Goal: Information Seeking & Learning: Learn about a topic

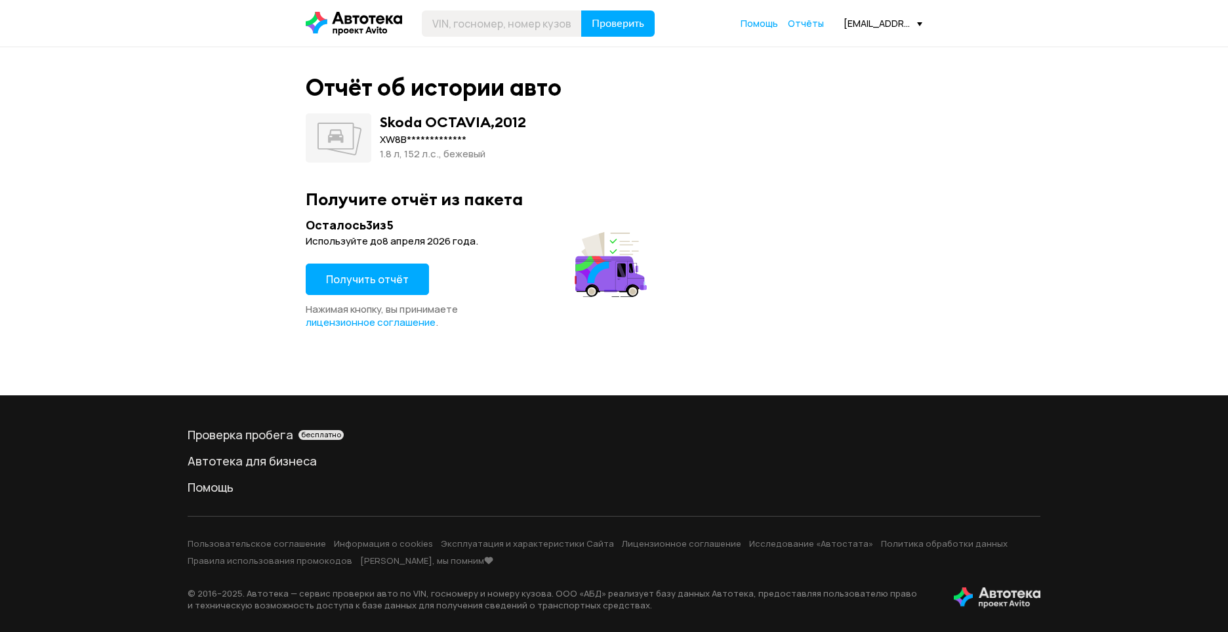
click at [393, 284] on span "Получить отчёт" at bounding box center [367, 279] width 83 height 14
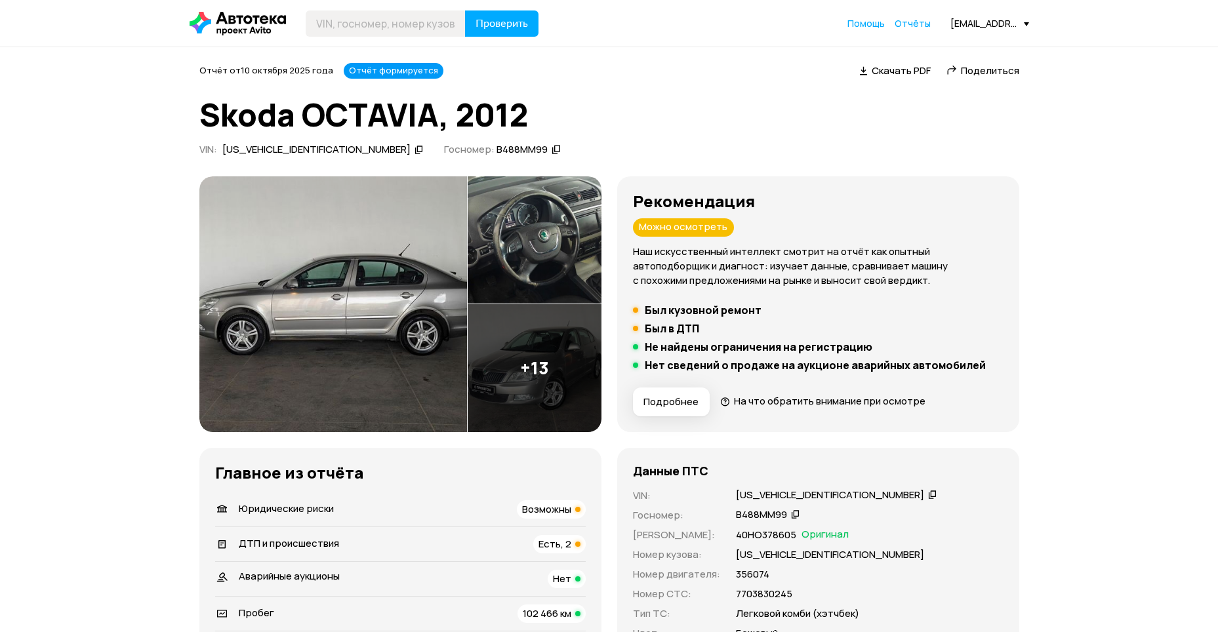
click at [696, 232] on div "Можно осмотреть" at bounding box center [683, 227] width 101 height 18
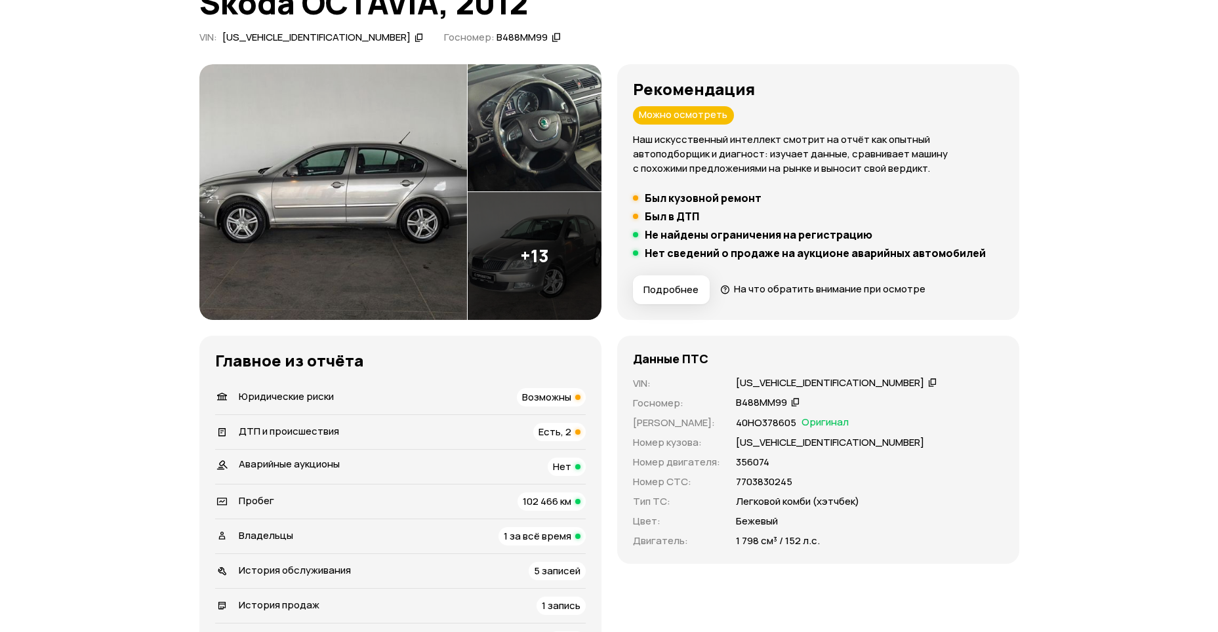
scroll to position [131, 0]
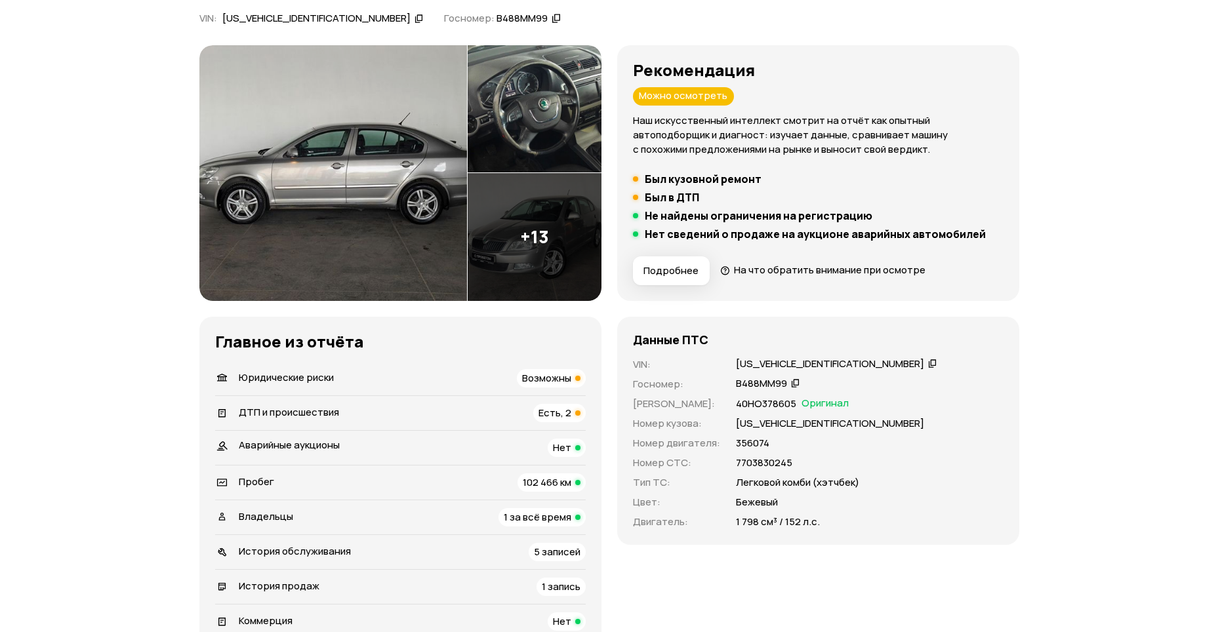
click at [563, 378] on span "Возможны" at bounding box center [546, 378] width 49 height 14
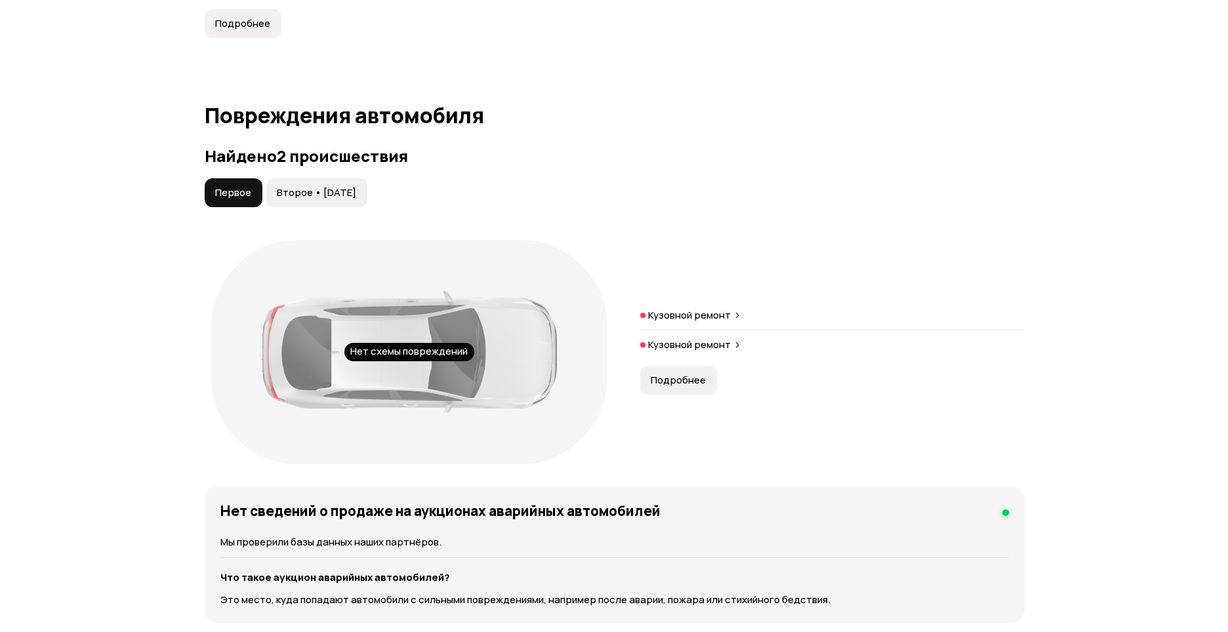
scroll to position [1303, 0]
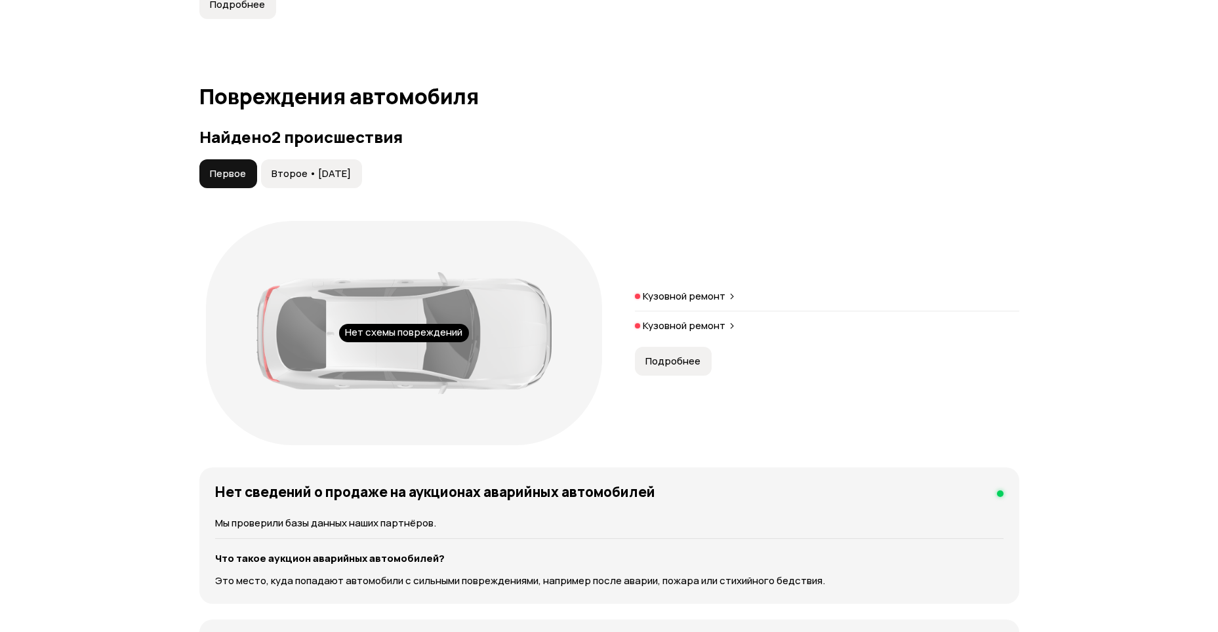
click at [687, 291] on p "Кузовной ремонт" at bounding box center [684, 296] width 83 height 13
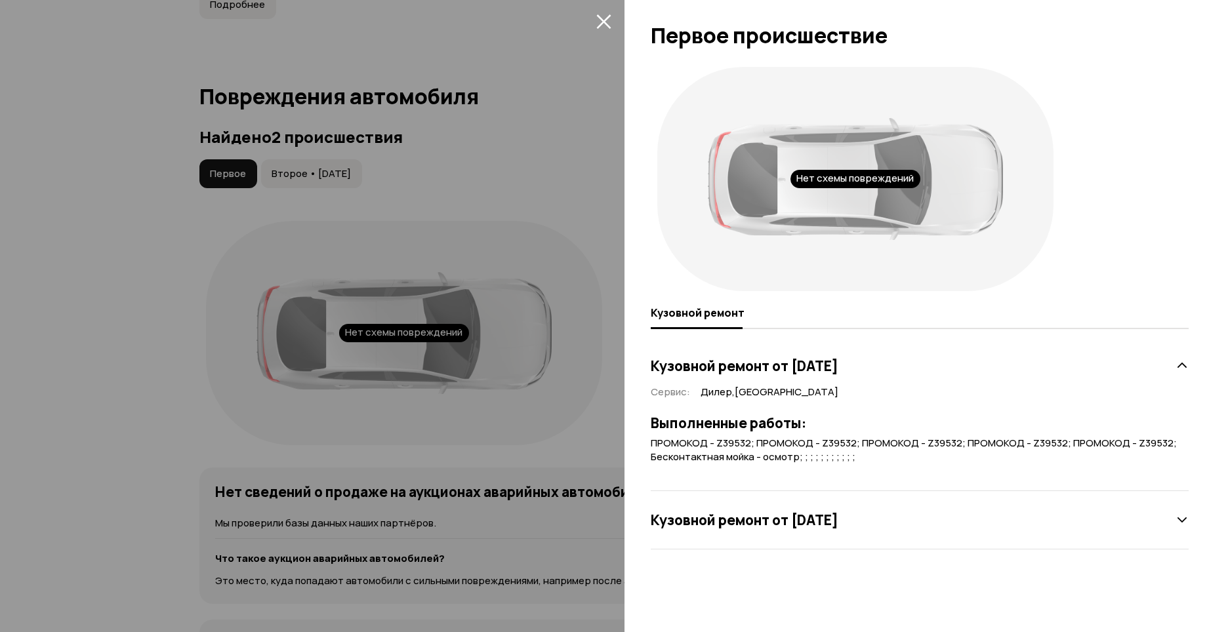
click at [601, 22] on icon "закрыть" at bounding box center [603, 21] width 15 height 15
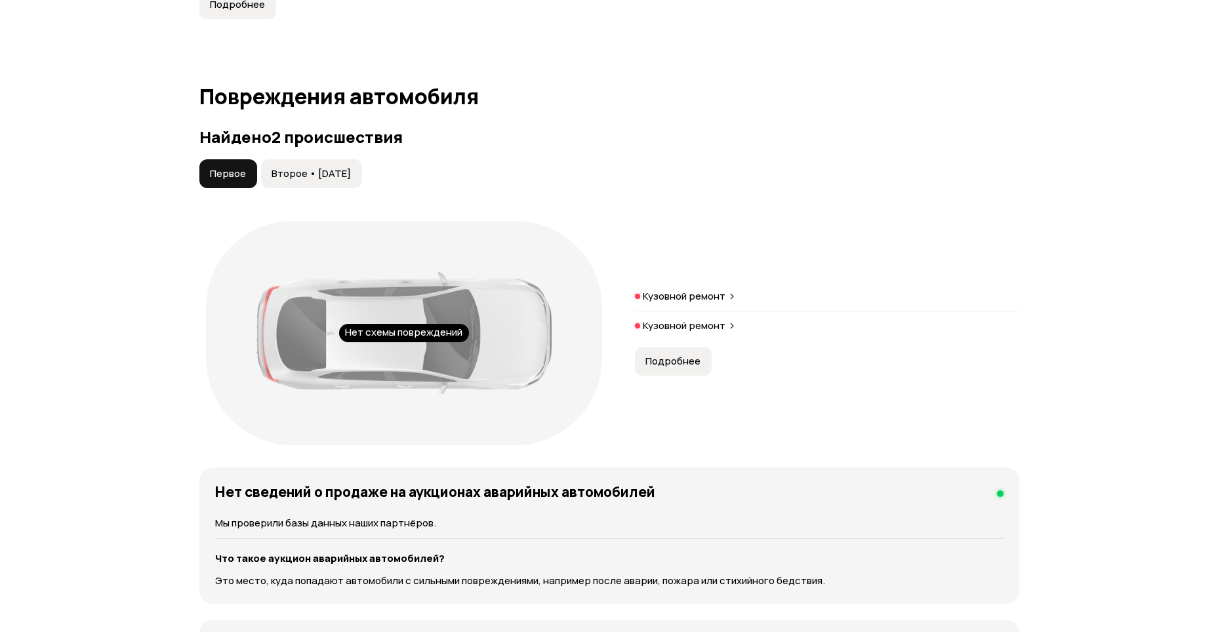
click at [676, 330] on p "Кузовной ремонт" at bounding box center [684, 325] width 83 height 13
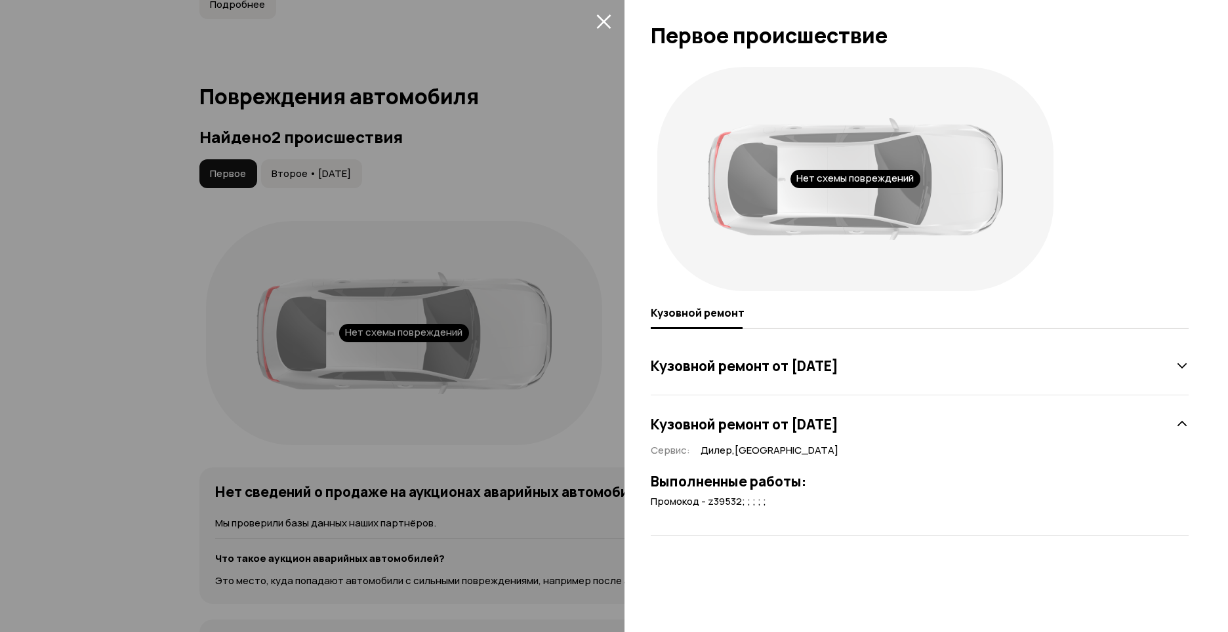
click at [608, 20] on icon "закрыть" at bounding box center [603, 21] width 15 height 15
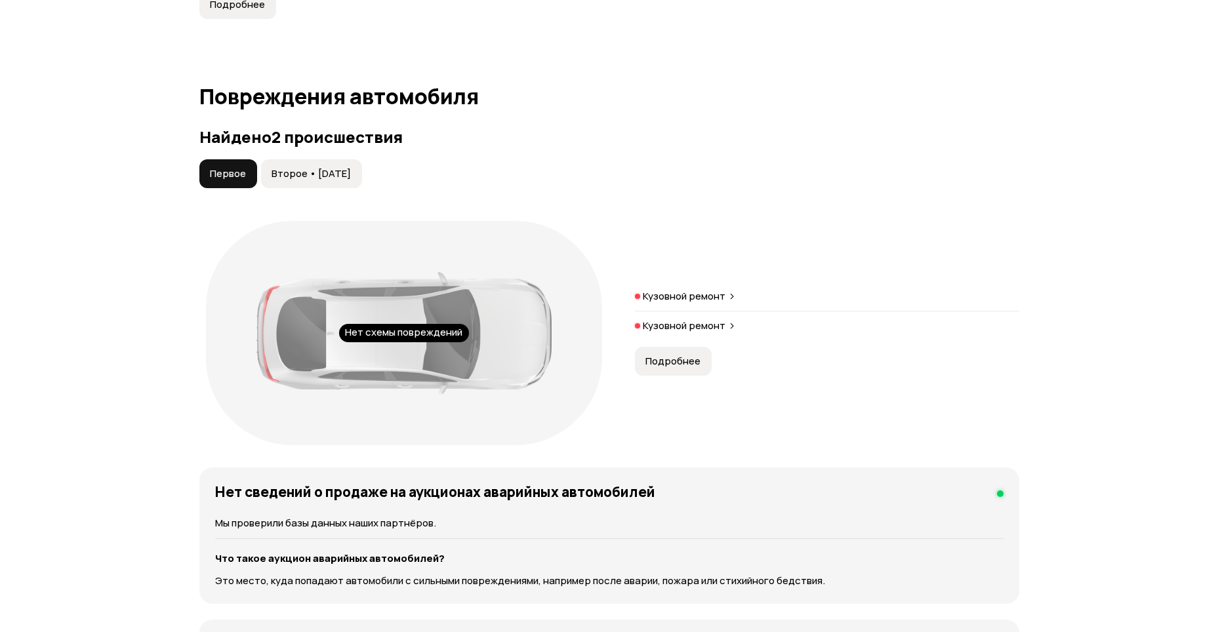
click at [349, 176] on span "Второе • 10 сен 2018" at bounding box center [311, 173] width 79 height 13
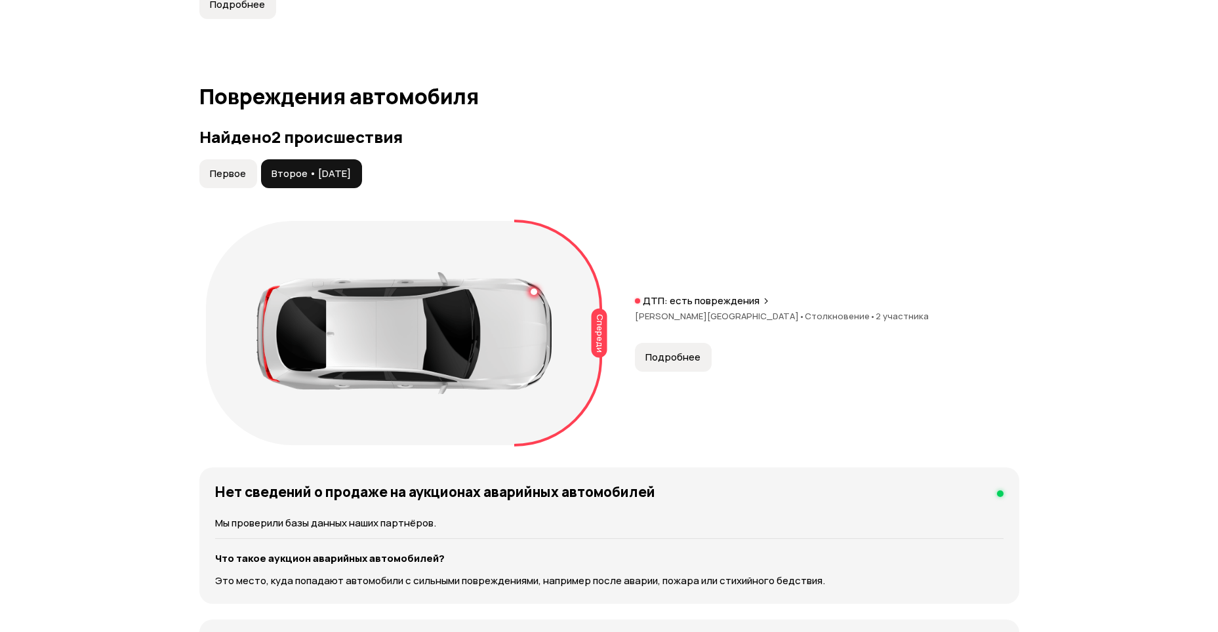
click at [666, 354] on span "Подробнее" at bounding box center [672, 357] width 55 height 13
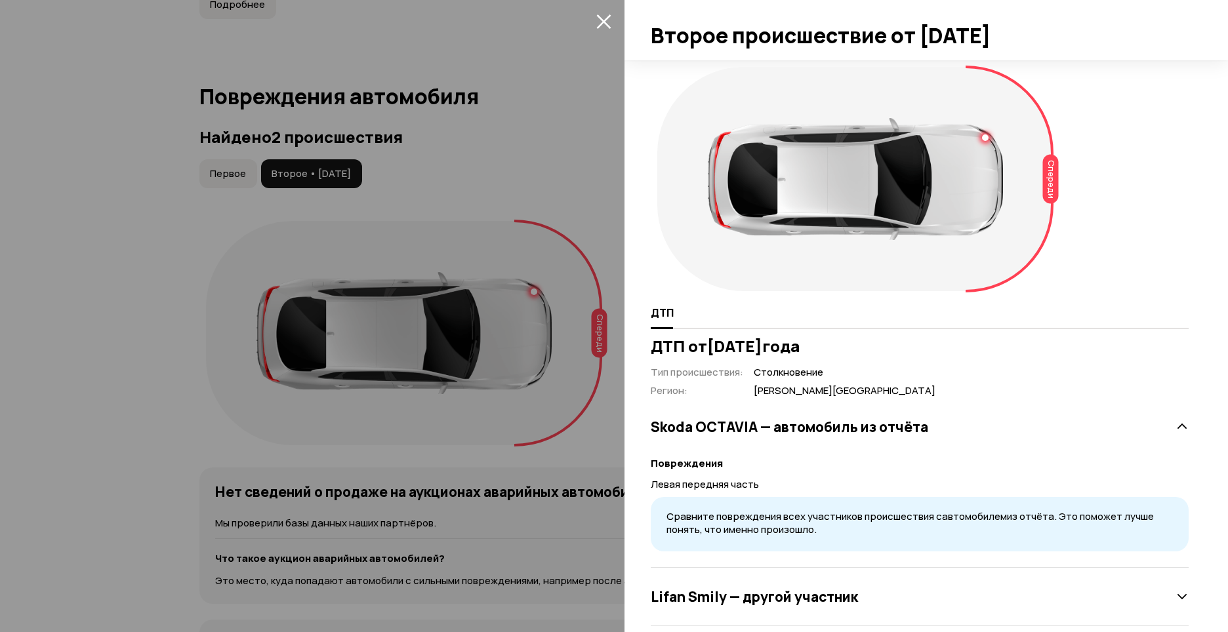
scroll to position [20, 0]
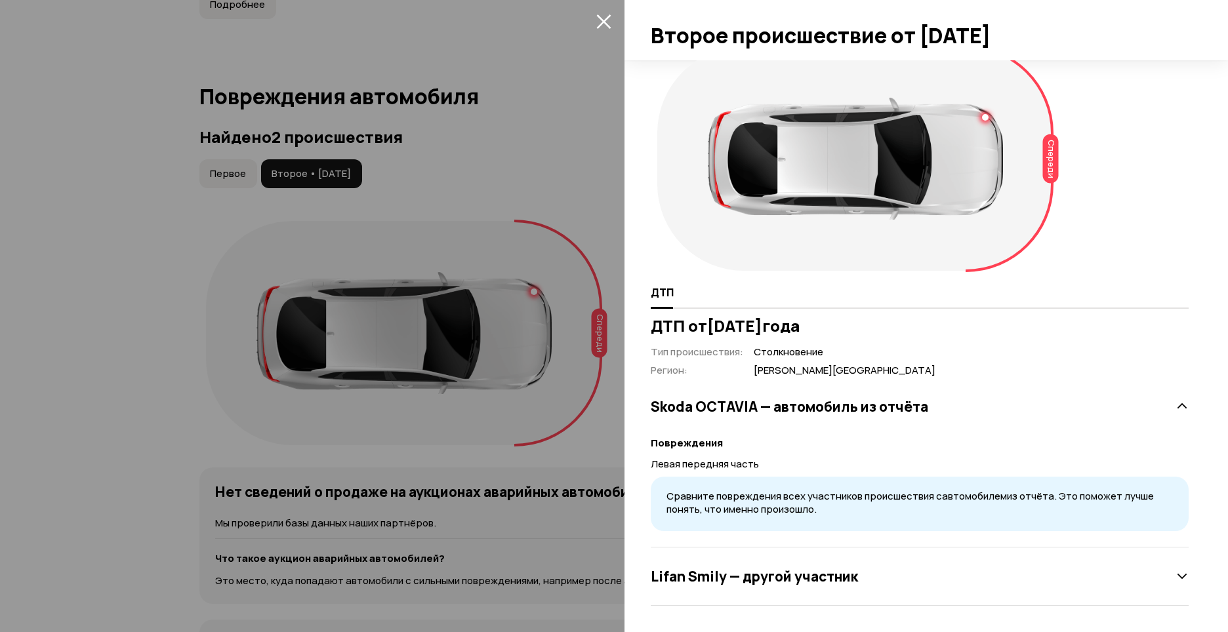
click at [924, 583] on div "Lifan Smily — другой участник" at bounding box center [920, 576] width 538 height 26
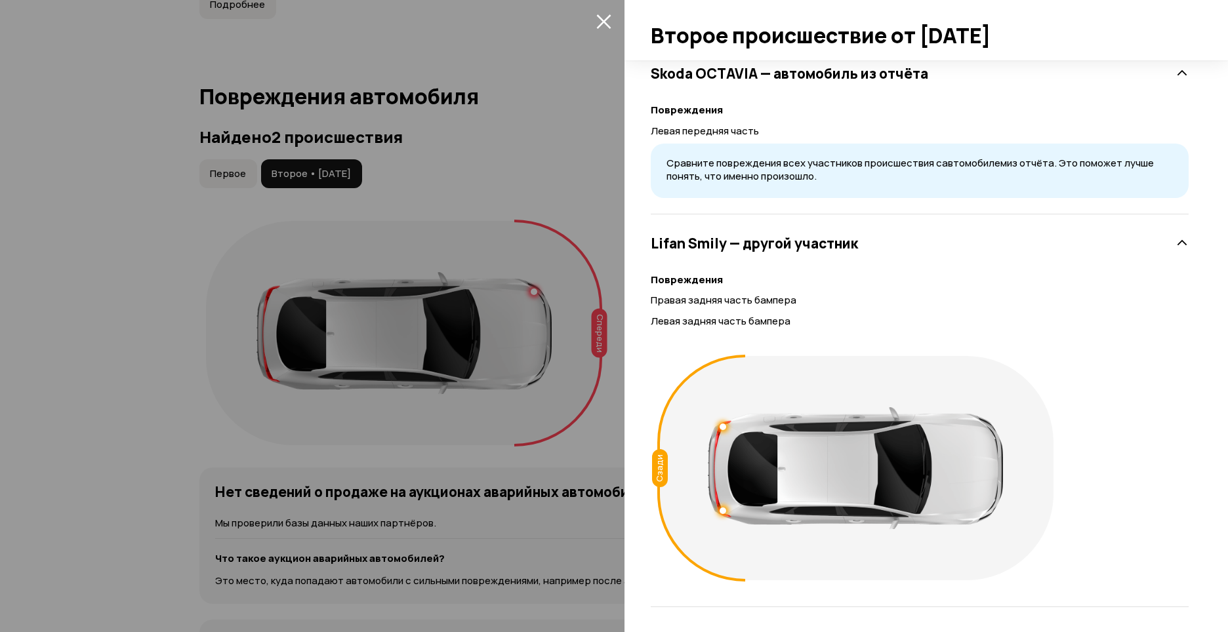
scroll to position [355, 0]
click at [656, 466] on div "Сзади" at bounding box center [660, 467] width 16 height 38
click at [1175, 239] on icon at bounding box center [1181, 241] width 13 height 13
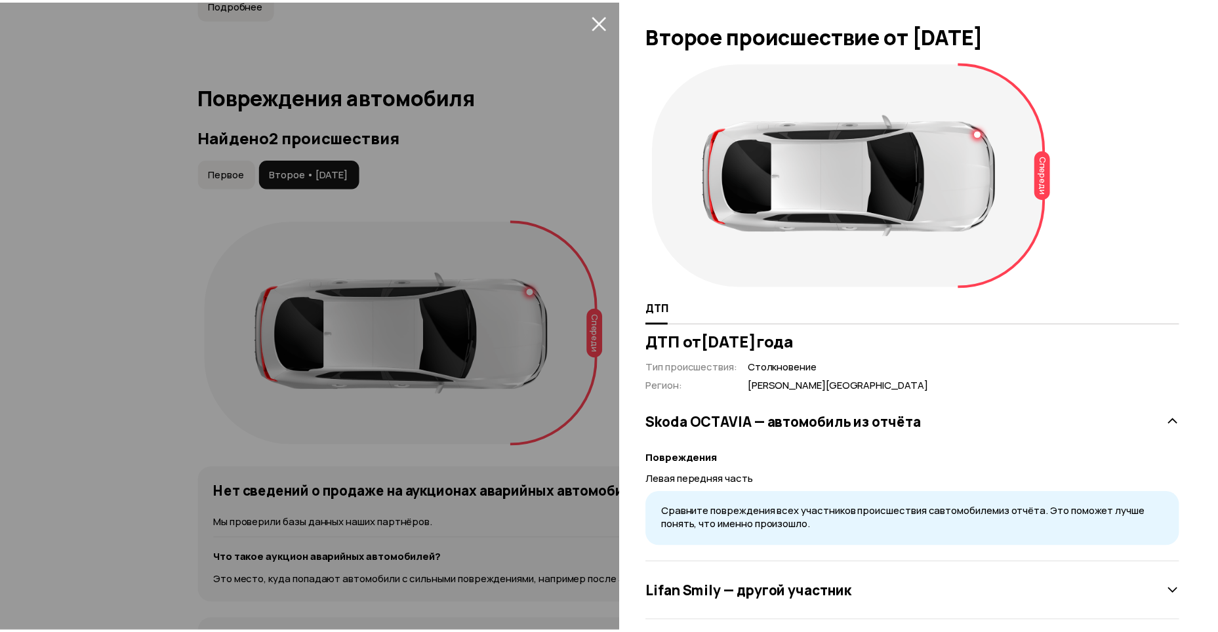
scroll to position [0, 0]
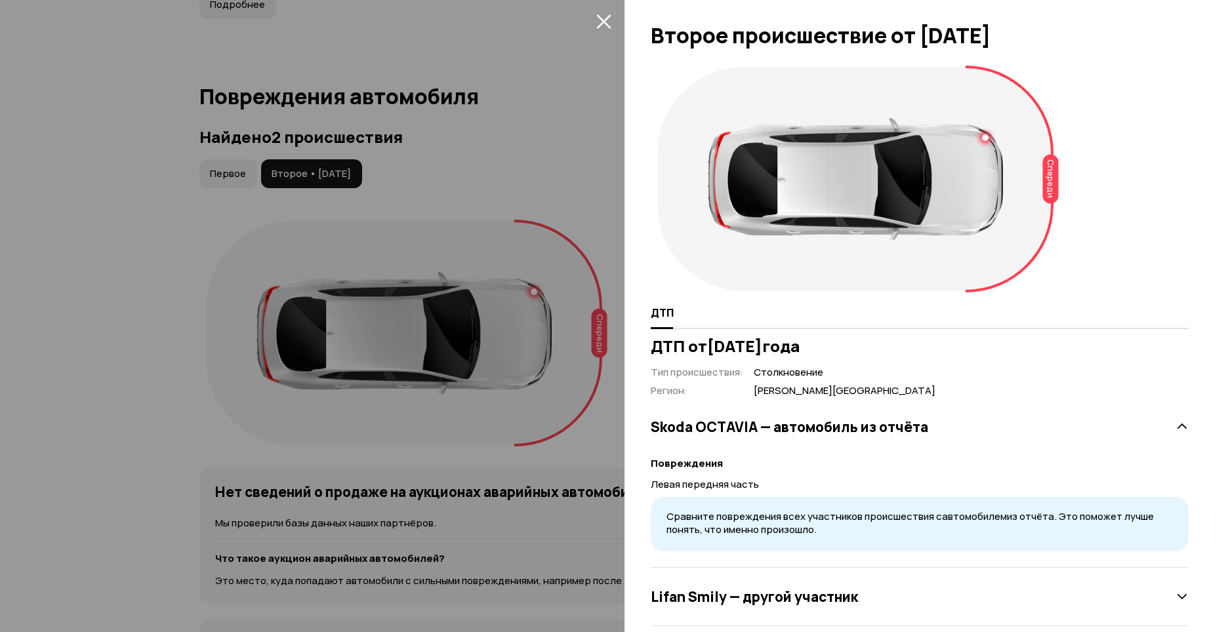
click at [1175, 422] on icon at bounding box center [1181, 426] width 13 height 13
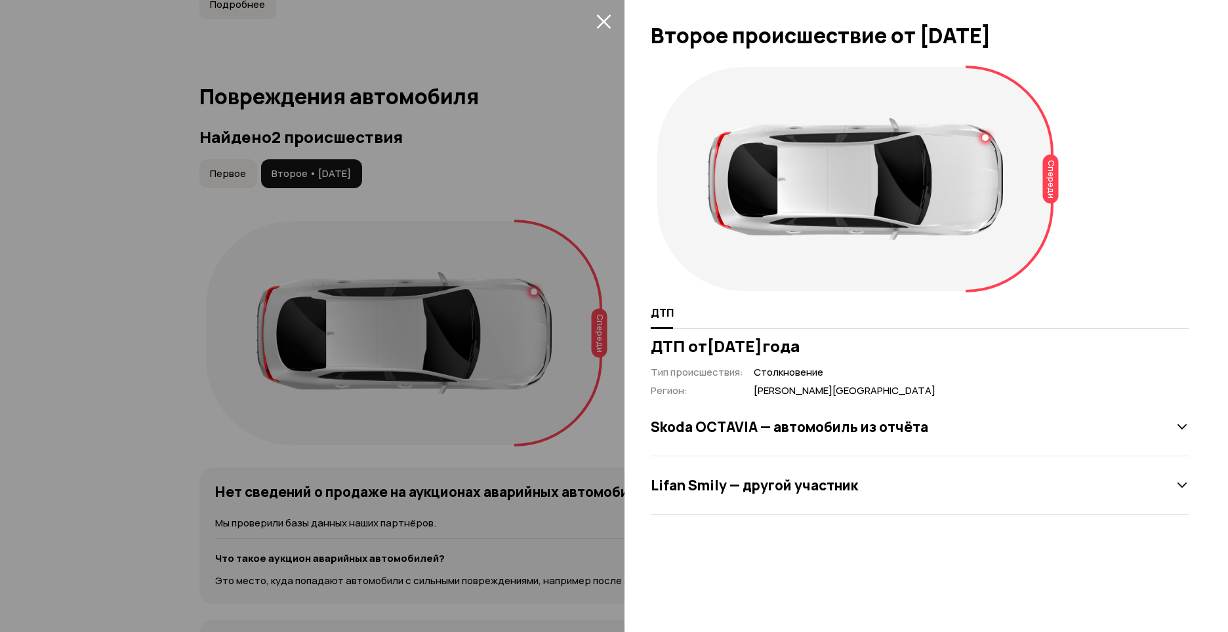
click at [601, 18] on icon "закрыть" at bounding box center [603, 21] width 14 height 14
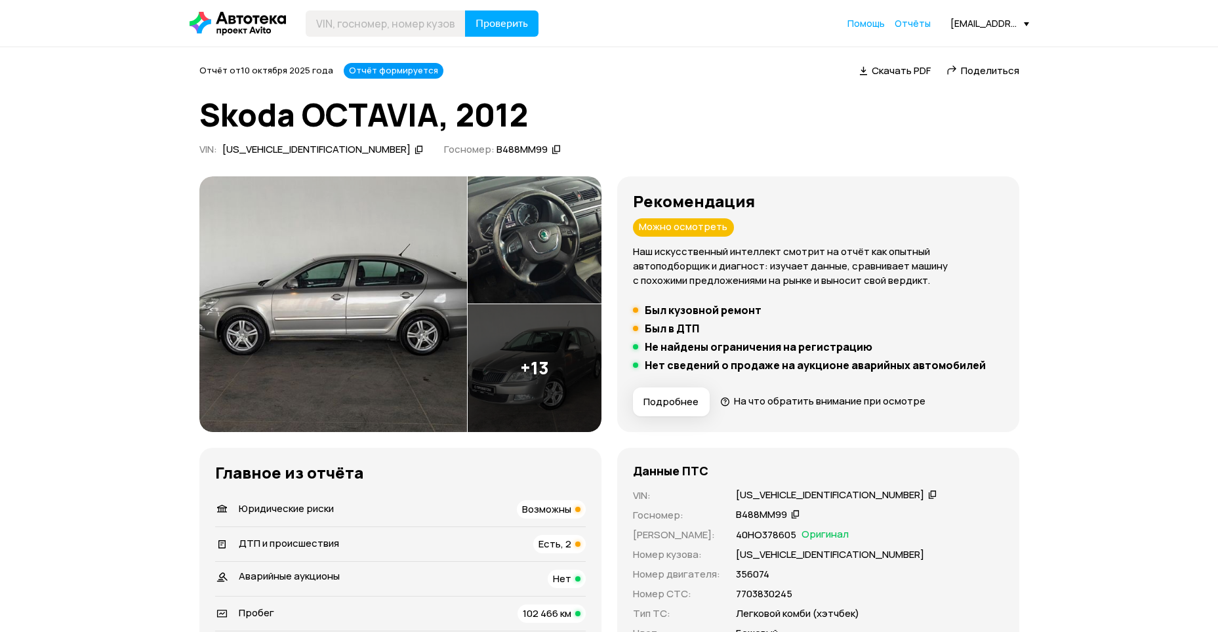
click at [316, 333] on img at bounding box center [333, 304] width 268 height 256
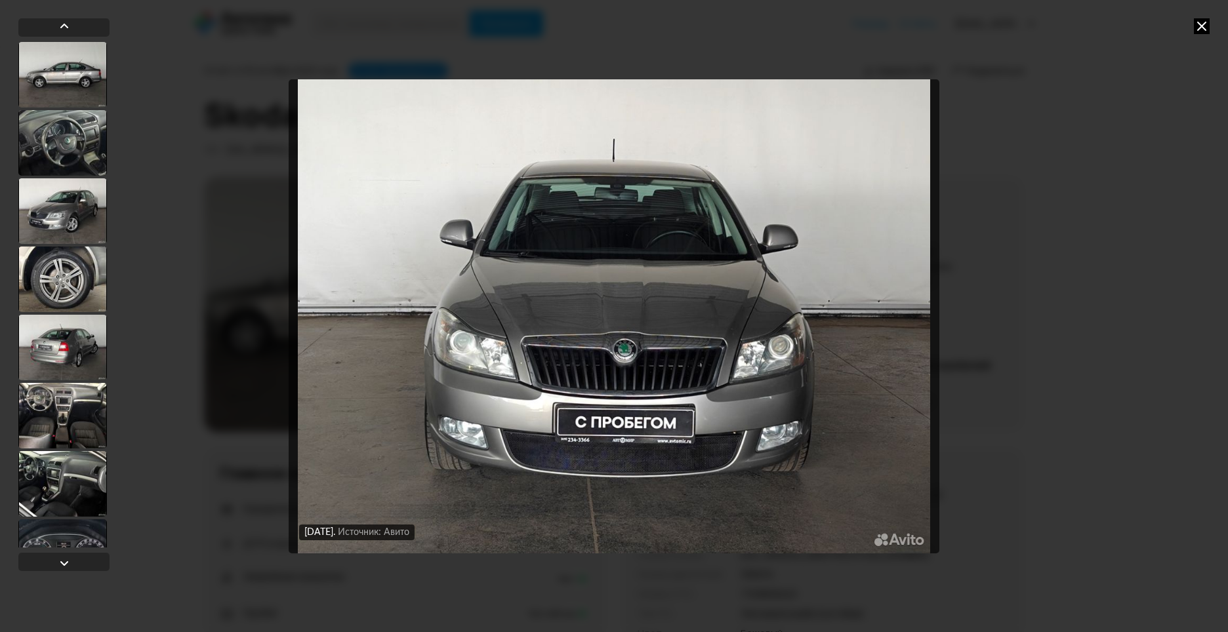
click at [1207, 21] on icon at bounding box center [1202, 26] width 16 height 16
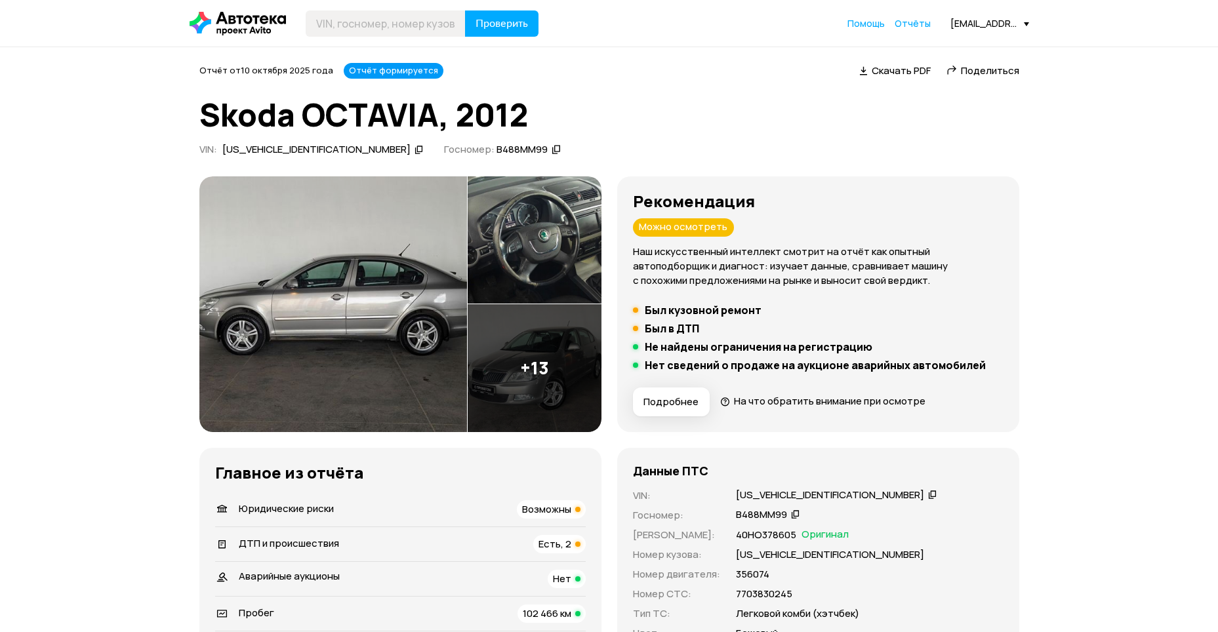
click at [704, 225] on div "Можно осмотреть" at bounding box center [683, 227] width 101 height 18
click at [704, 218] on div "Можно осмотреть" at bounding box center [683, 227] width 101 height 18
click at [677, 401] on span "Подробнее" at bounding box center [670, 402] width 55 height 13
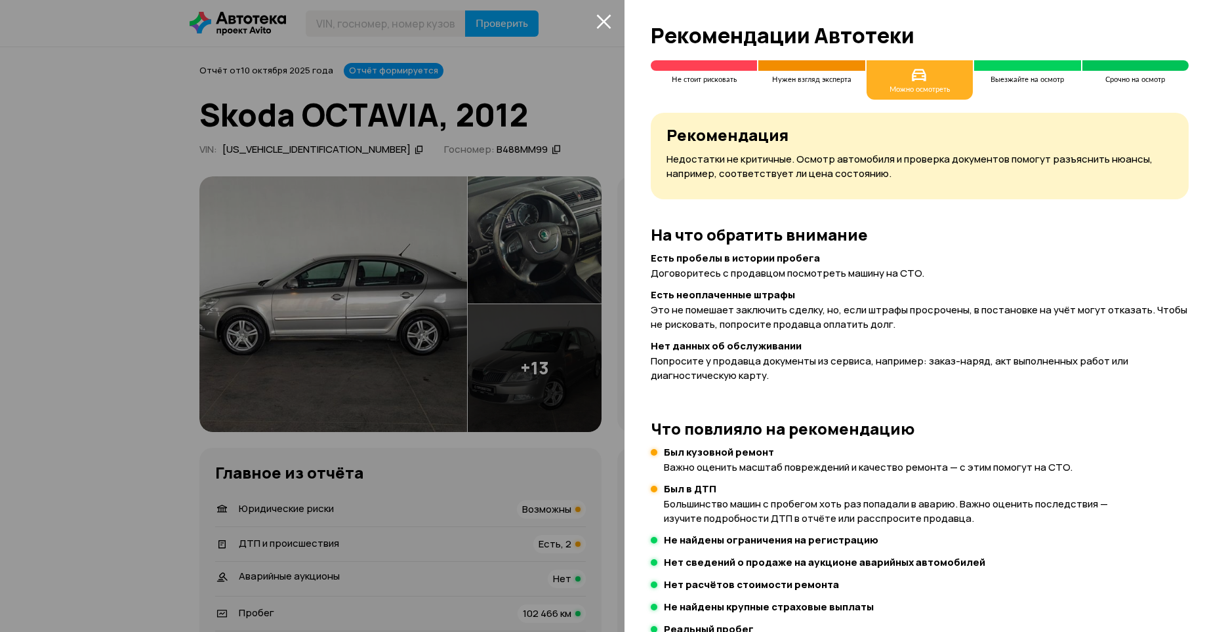
click at [607, 26] on icon "закрыть" at bounding box center [603, 21] width 14 height 14
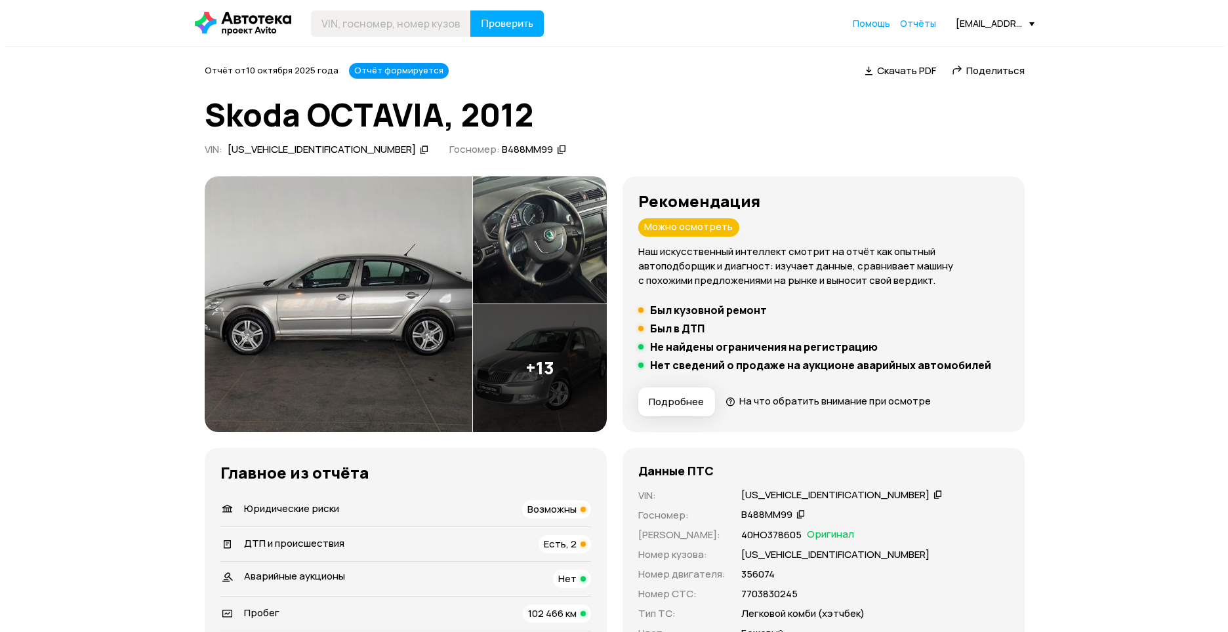
scroll to position [66, 0]
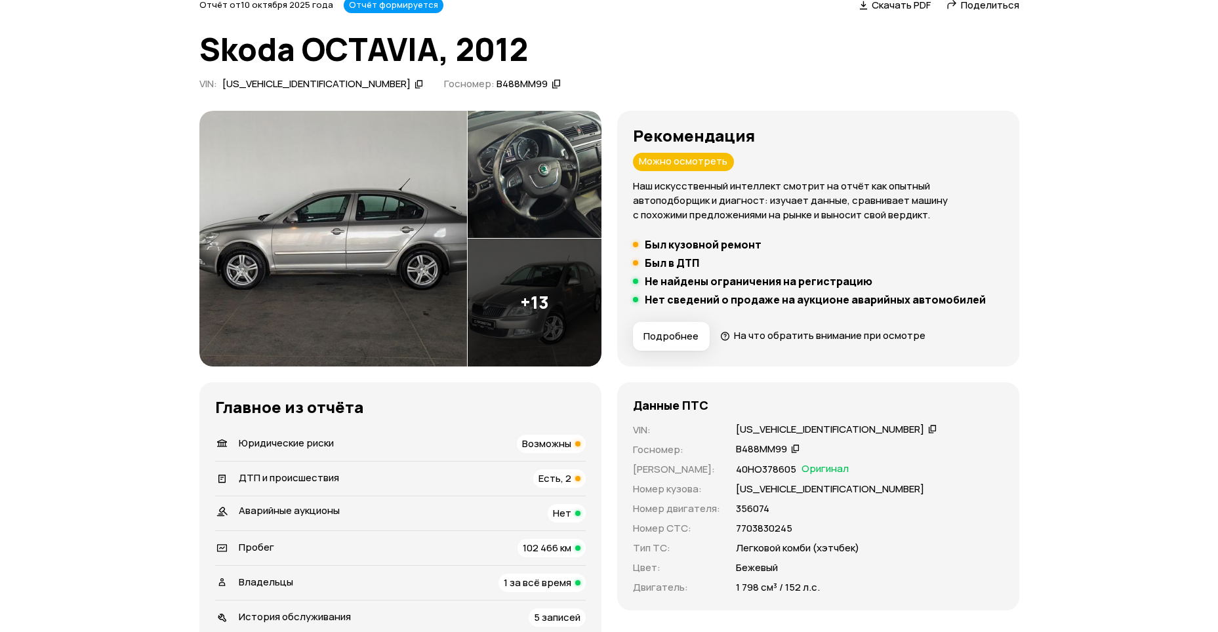
click at [697, 338] on span "Подробнее" at bounding box center [670, 336] width 55 height 13
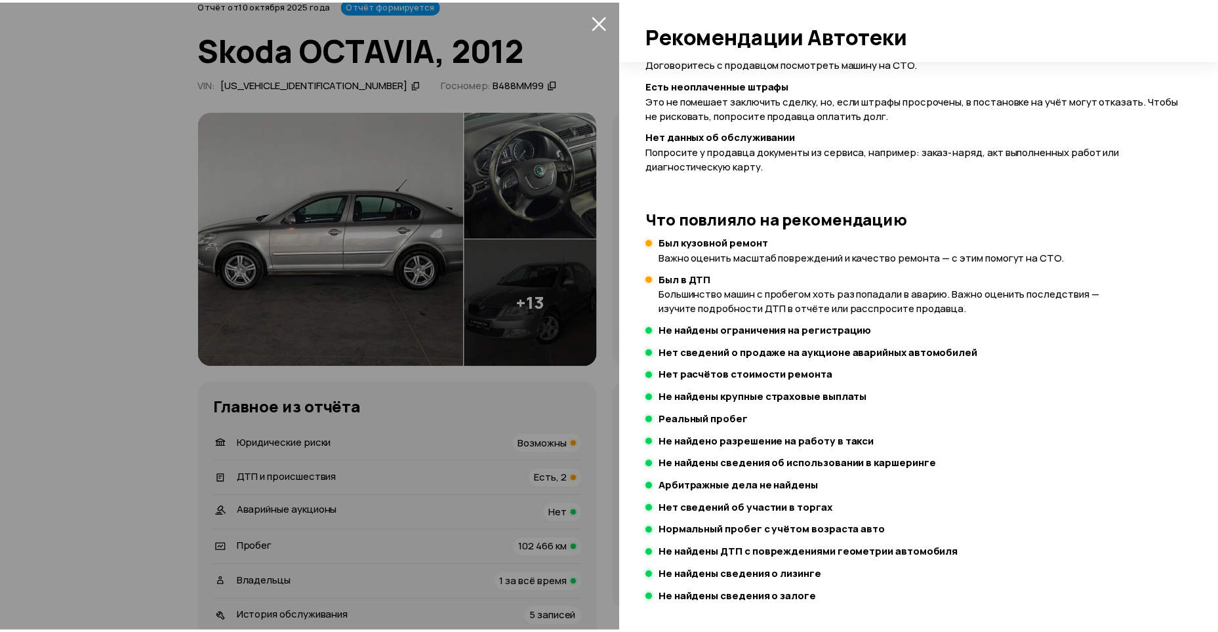
scroll to position [0, 0]
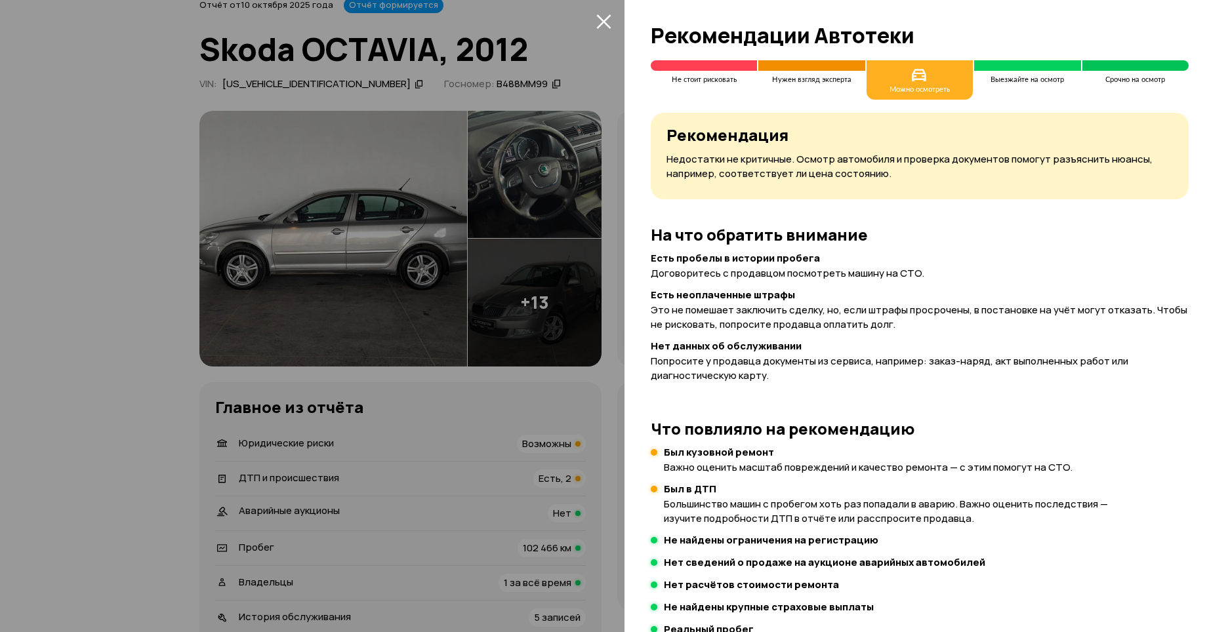
click at [597, 18] on icon "закрыть" at bounding box center [603, 21] width 15 height 15
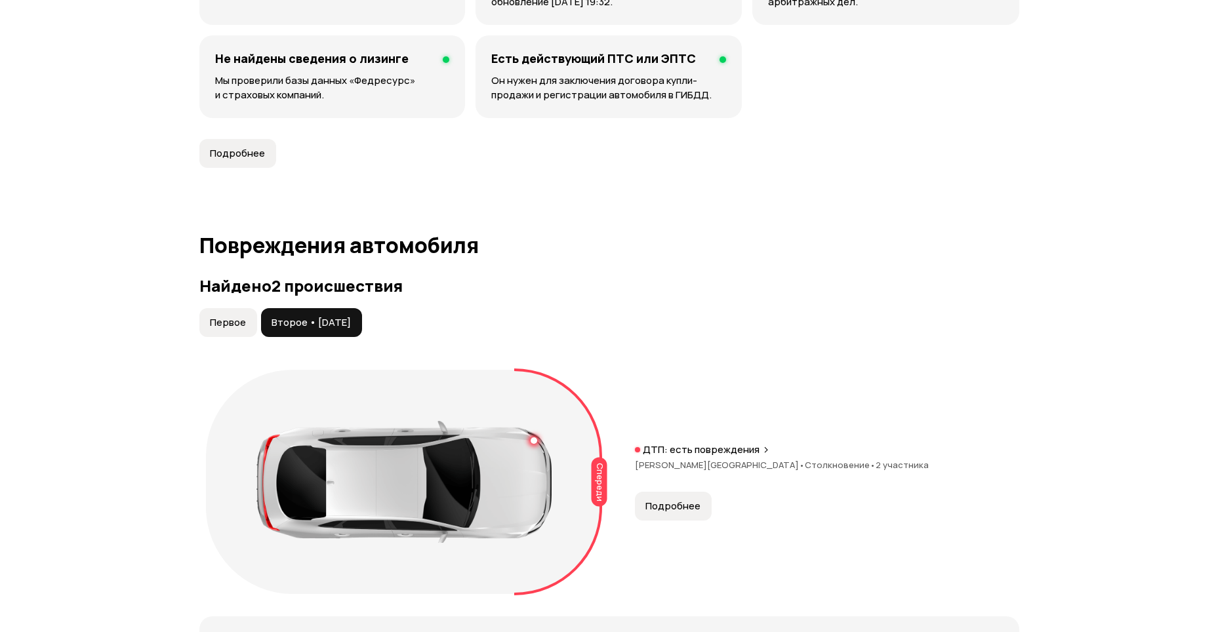
scroll to position [1377, 0]
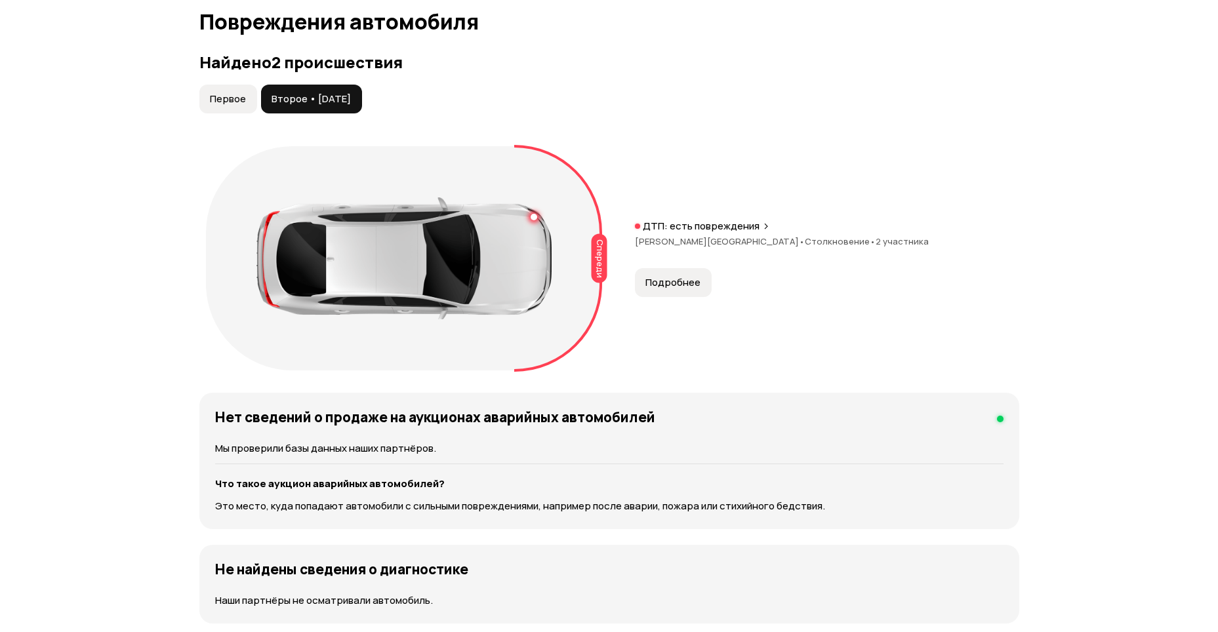
click at [685, 283] on span "Подробнее" at bounding box center [672, 282] width 55 height 13
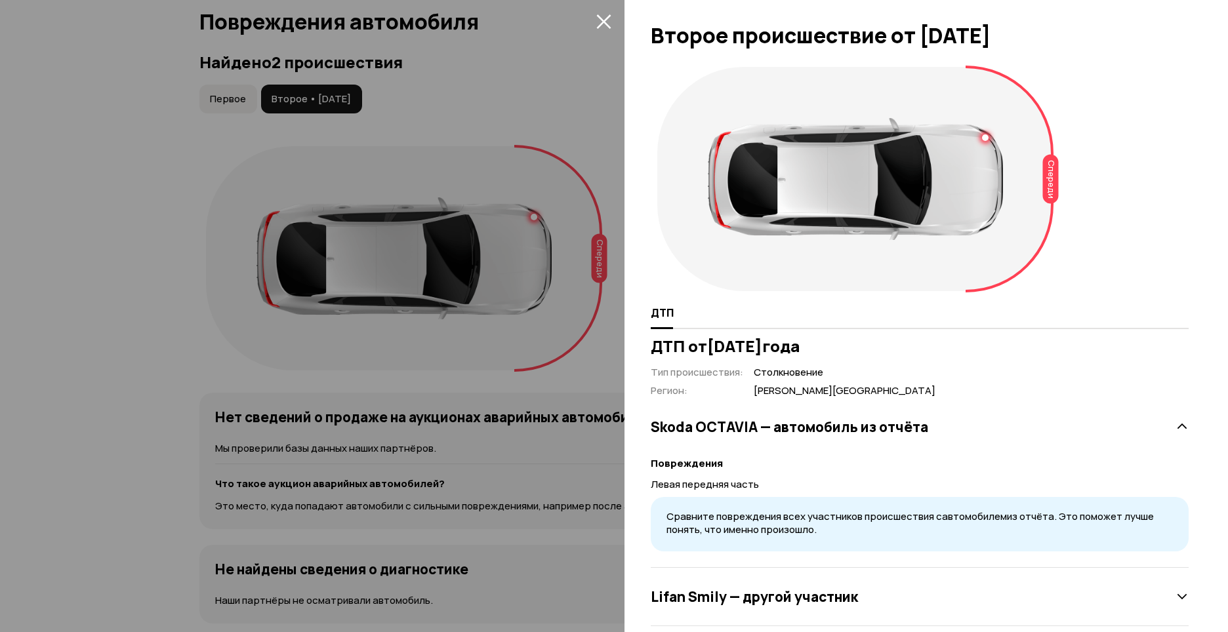
drag, startPoint x: 601, startPoint y: 24, endPoint x: 604, endPoint y: 31, distance: 7.7
click at [601, 24] on icon "закрыть" at bounding box center [603, 21] width 14 height 14
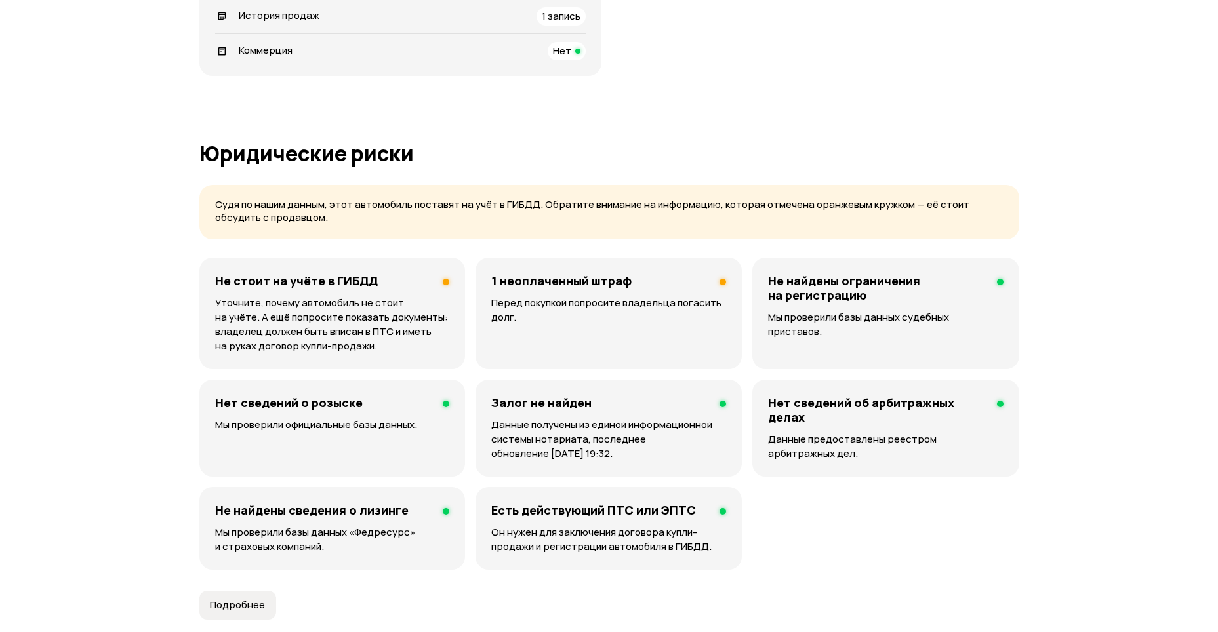
scroll to position [230, 0]
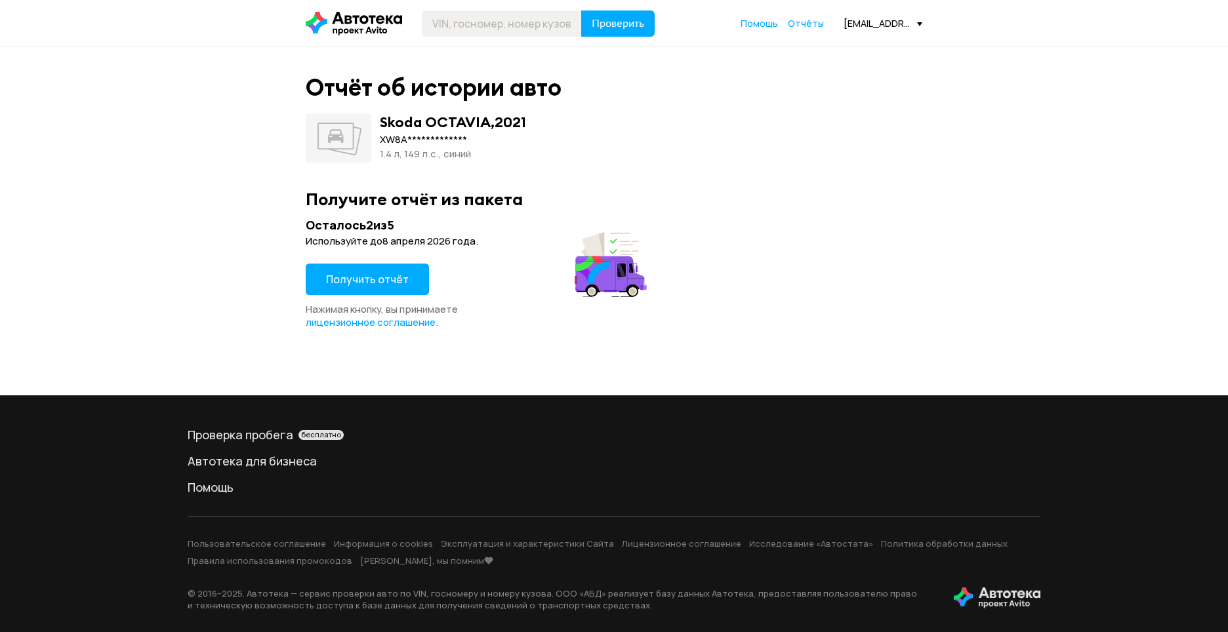
click at [390, 291] on button "Получить отчёт" at bounding box center [367, 279] width 123 height 31
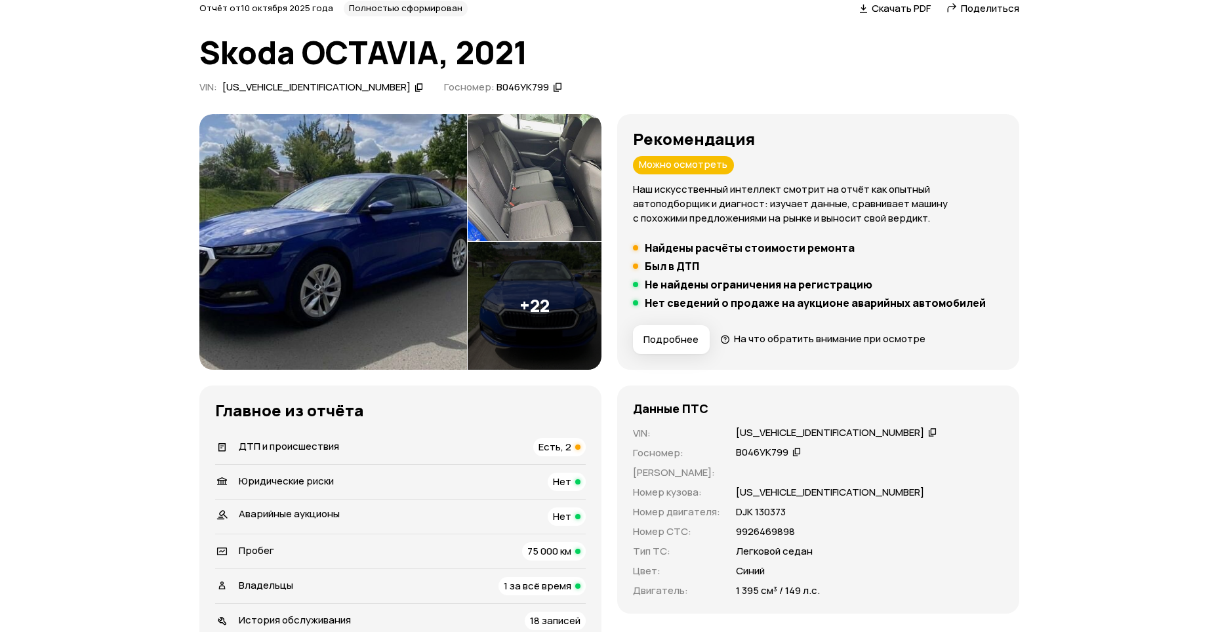
scroll to position [131, 0]
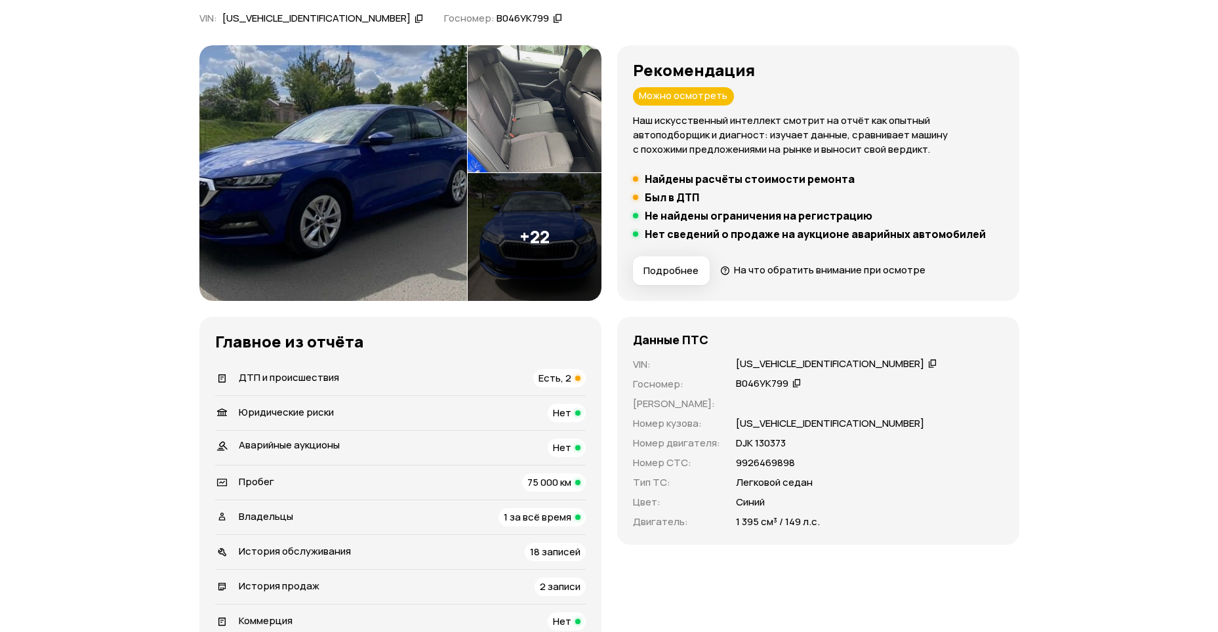
click at [569, 377] on span "Есть, 2" at bounding box center [555, 378] width 33 height 14
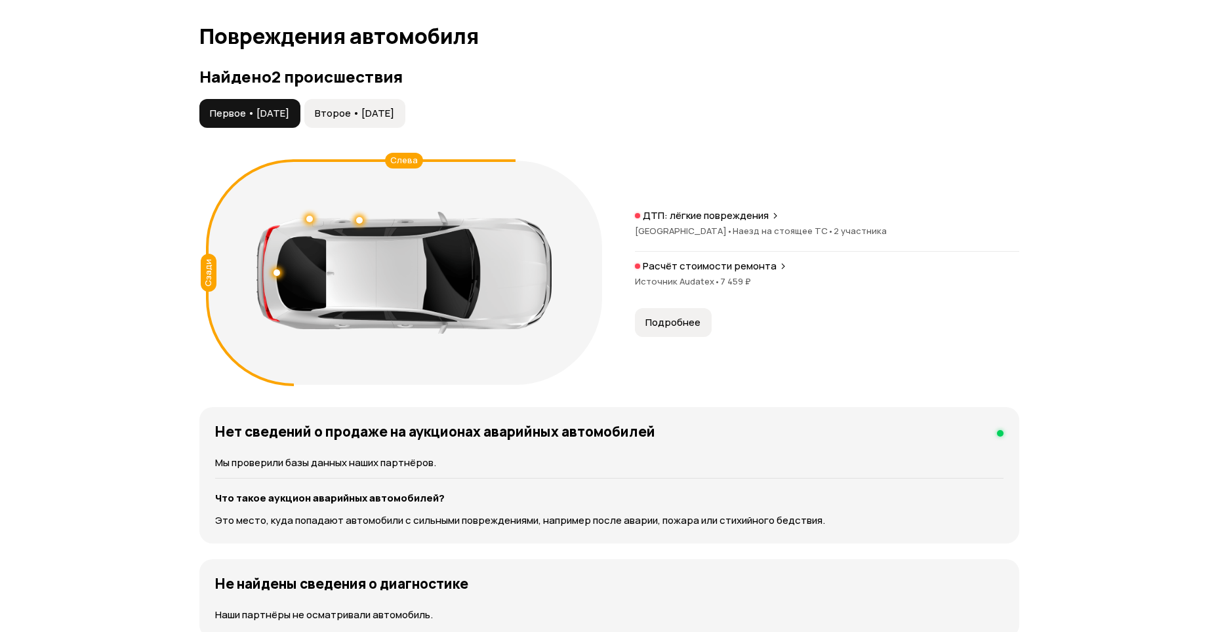
scroll to position [1359, 0]
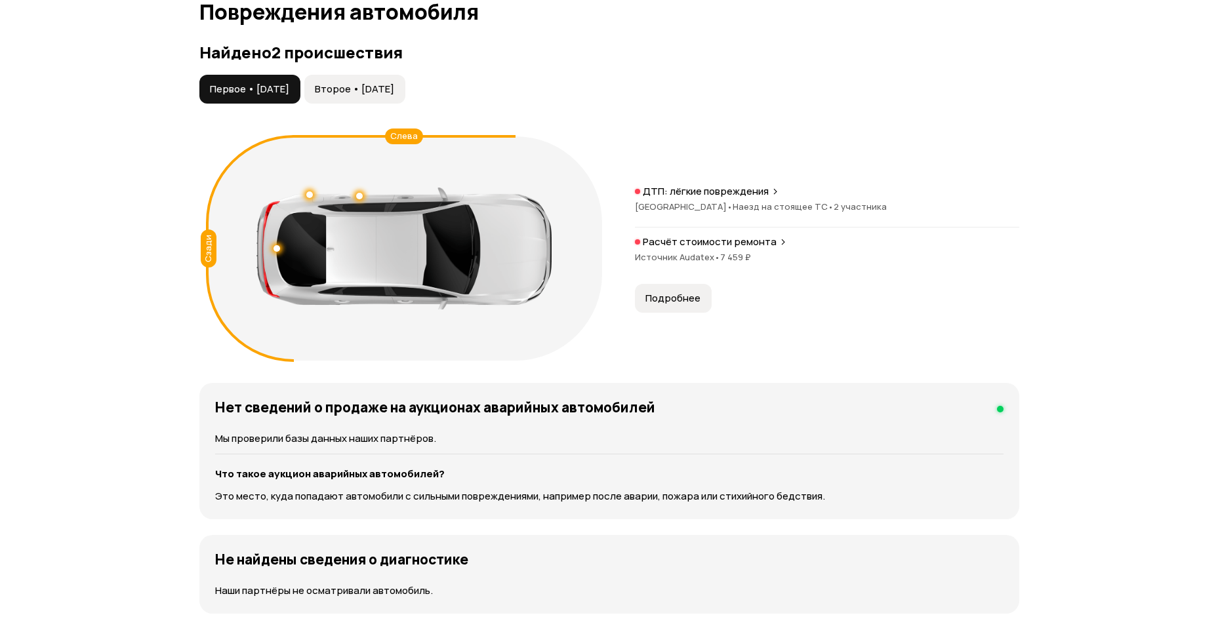
click at [394, 83] on span "Второе • 22 июл 2024" at bounding box center [354, 89] width 79 height 13
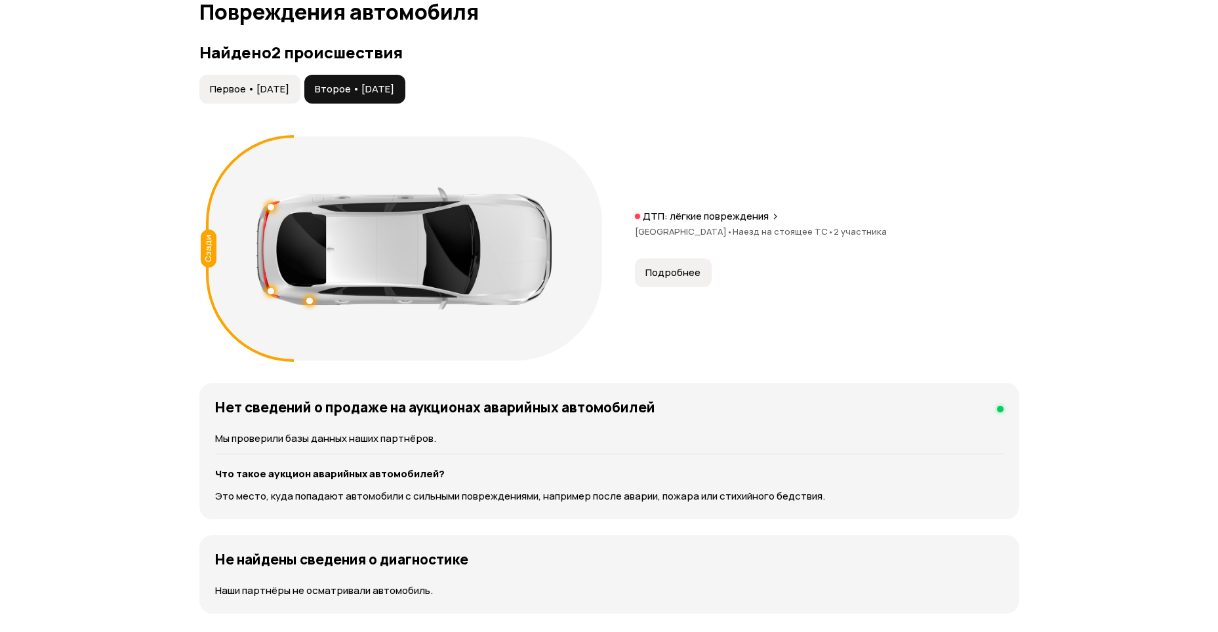
click at [690, 275] on span "Подробнее" at bounding box center [672, 272] width 55 height 13
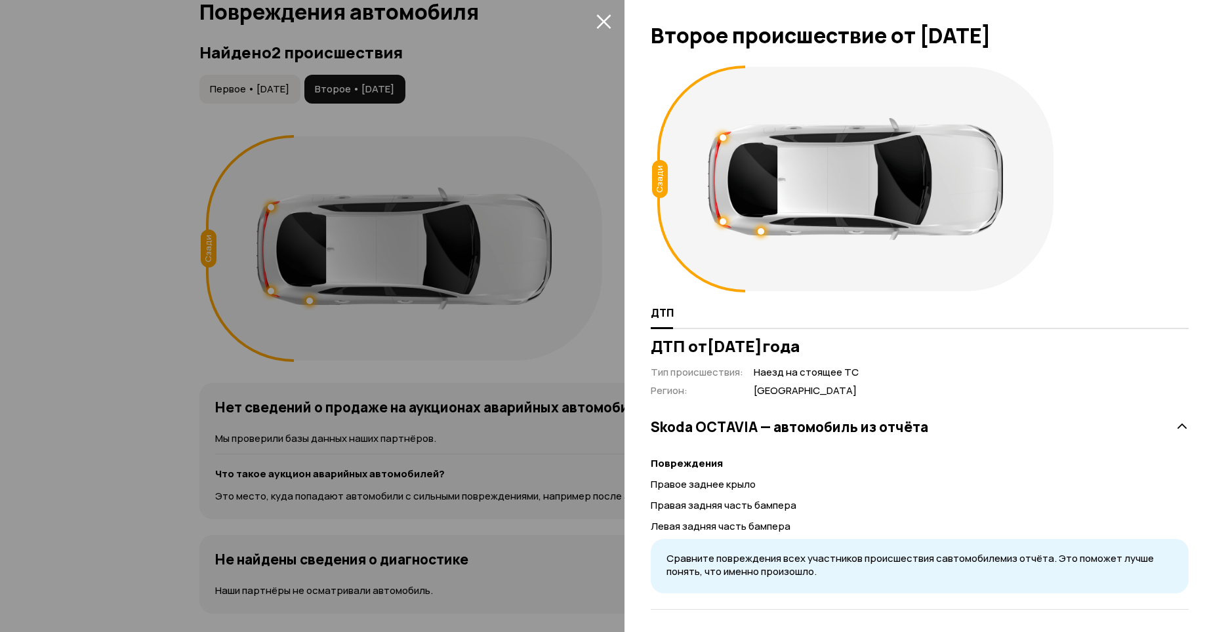
click at [603, 20] on icon "закрыть" at bounding box center [603, 21] width 14 height 14
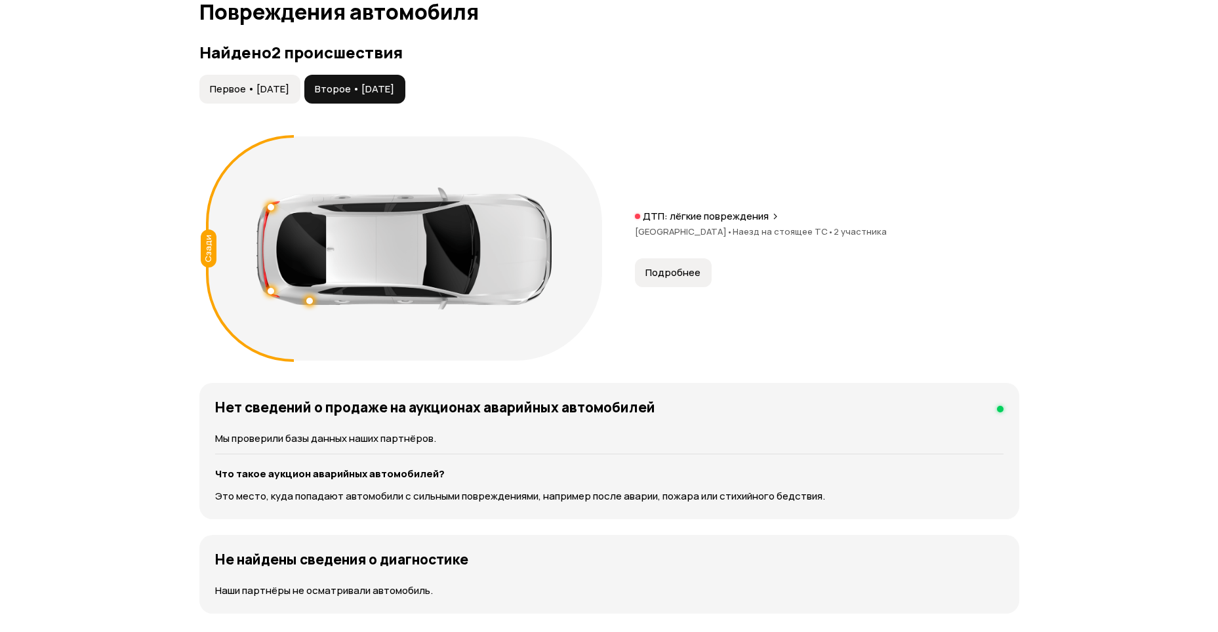
click at [689, 275] on span "Подробнее" at bounding box center [672, 272] width 55 height 13
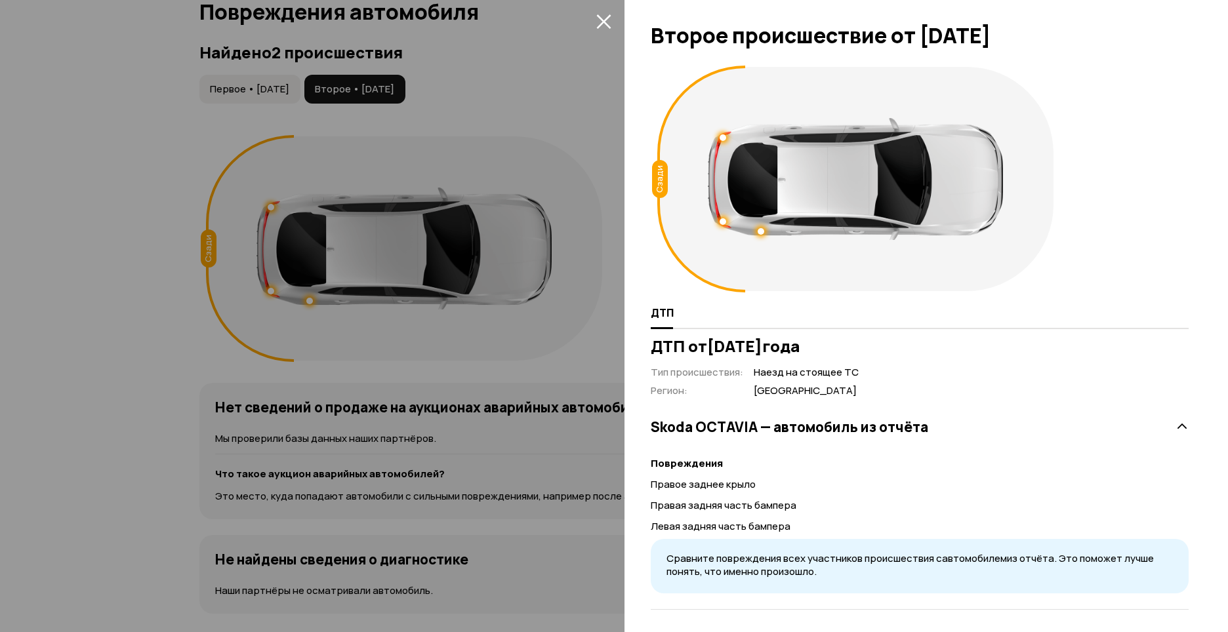
click at [605, 20] on icon "закрыть" at bounding box center [603, 21] width 14 height 14
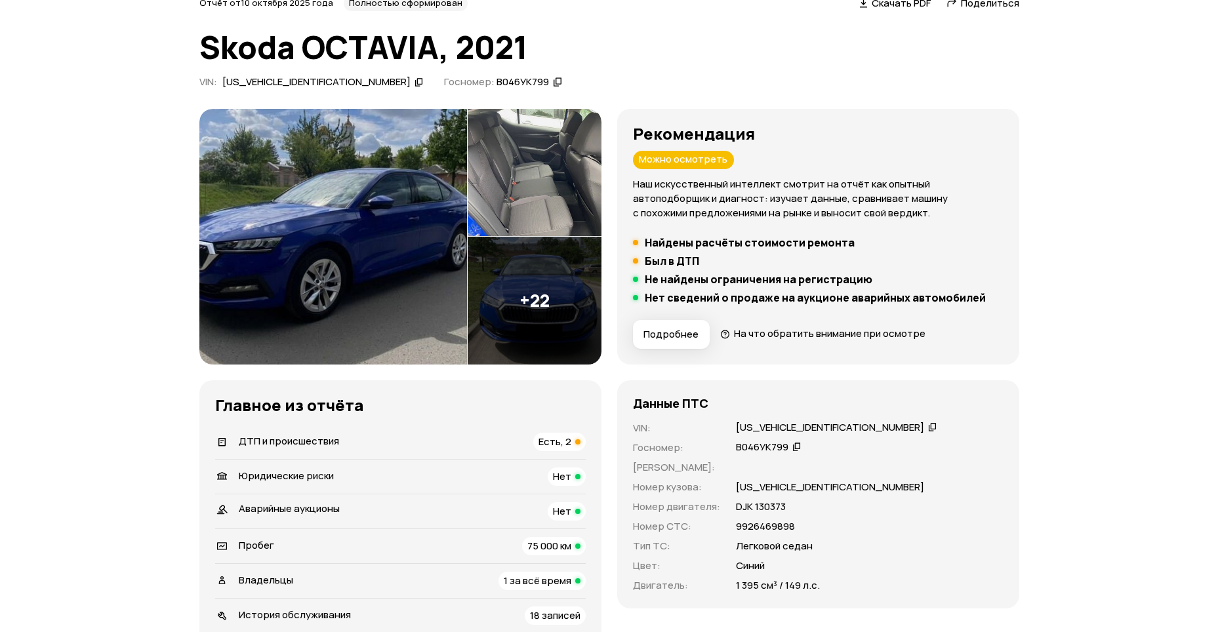
scroll to position [262, 0]
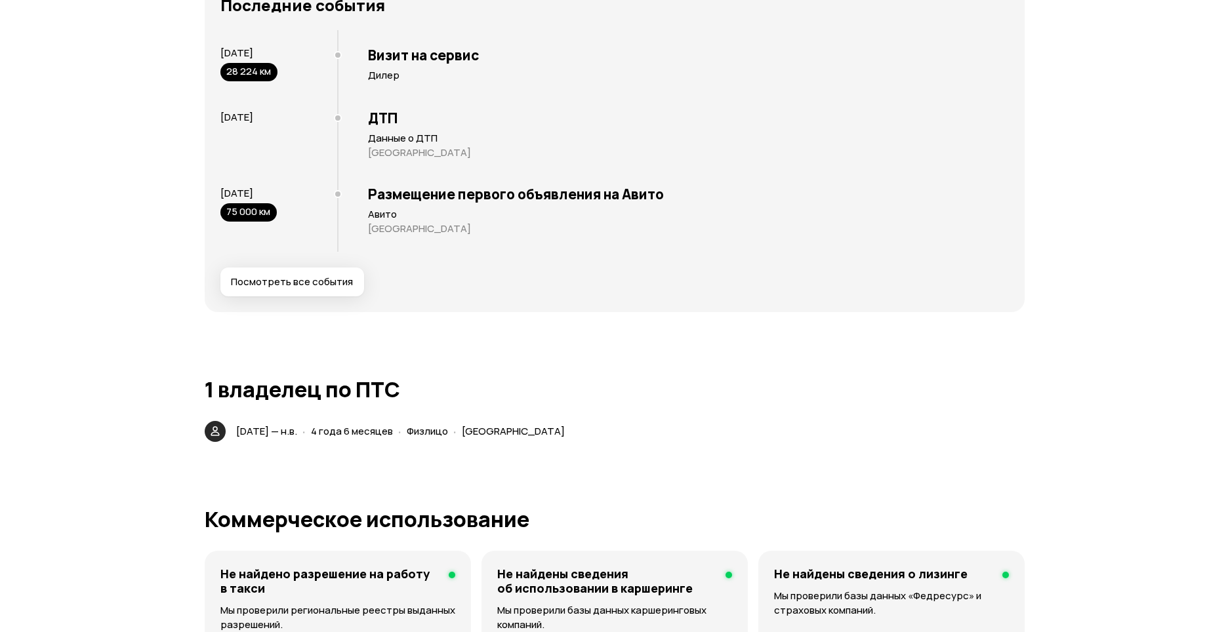
scroll to position [2558, 0]
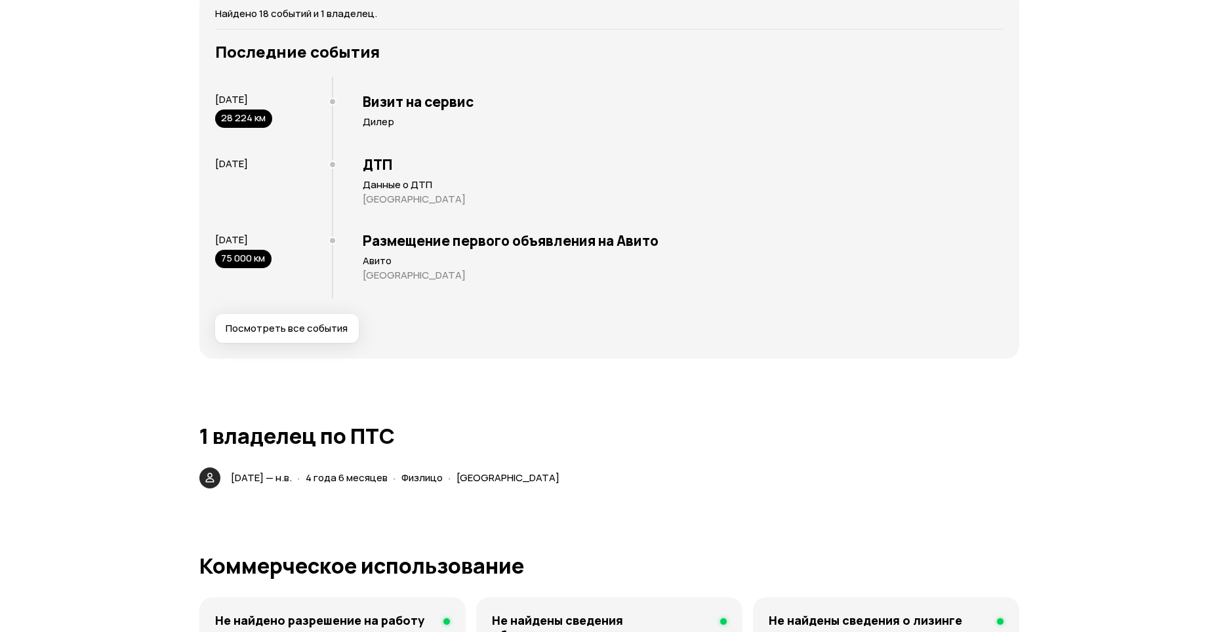
click at [316, 327] on span "Посмотреть все события" at bounding box center [287, 328] width 122 height 13
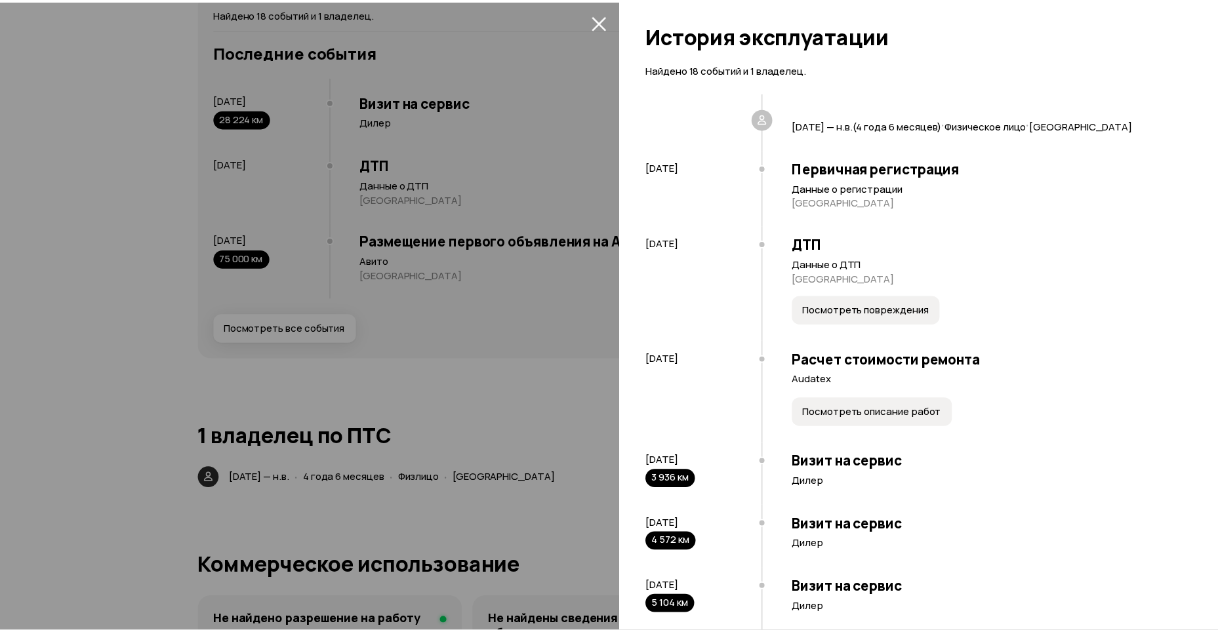
scroll to position [0, 0]
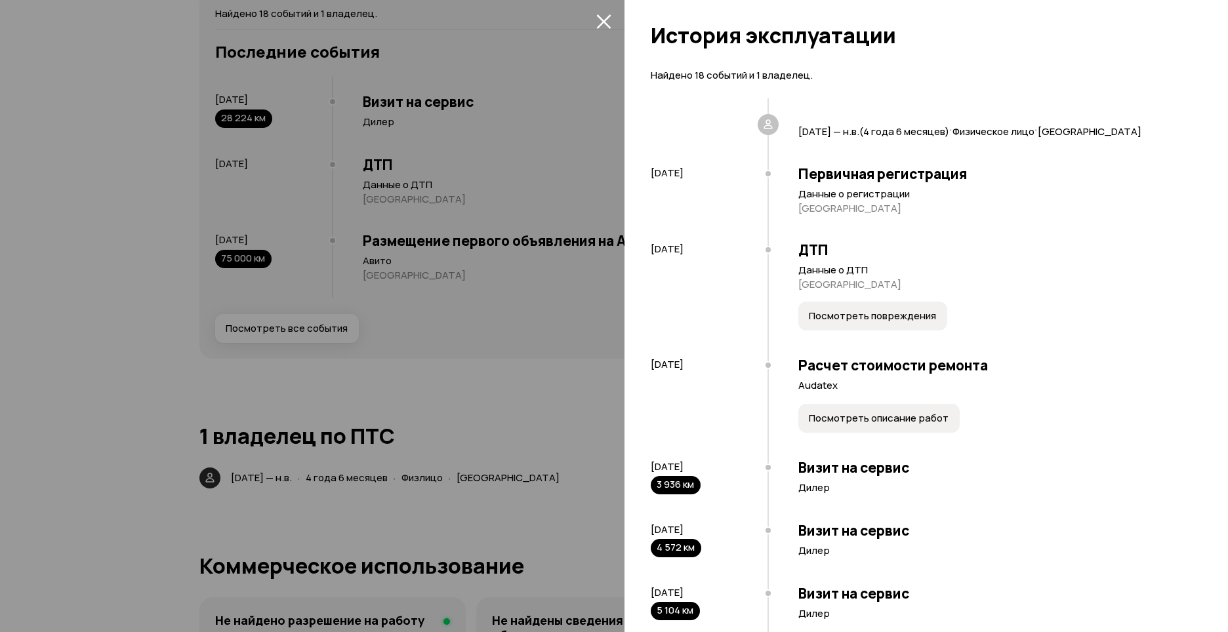
drag, startPoint x: 601, startPoint y: 24, endPoint x: 628, endPoint y: 24, distance: 26.9
click at [601, 24] on icon "закрыть" at bounding box center [603, 21] width 14 height 14
